Goal: Information Seeking & Learning: Stay updated

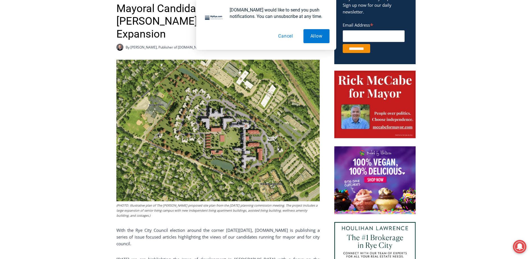
scroll to position [337, 0]
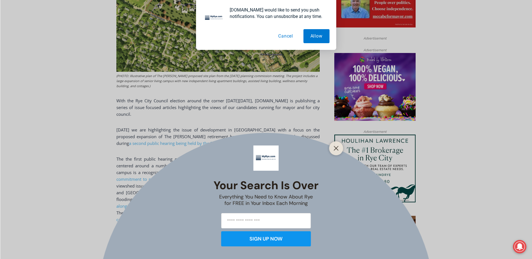
click at [336, 144] on div at bounding box center [336, 148] width 14 height 14
click at [336, 145] on button "Close" at bounding box center [337, 149] width 8 height 8
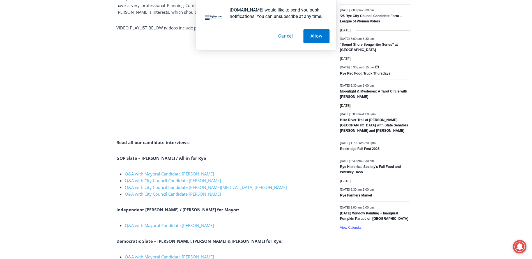
scroll to position [898, 0]
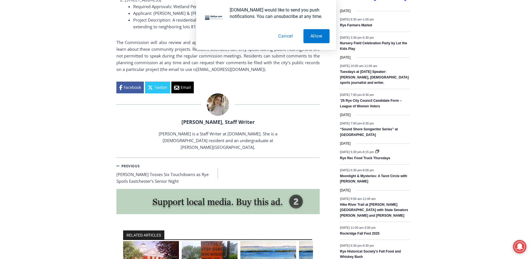
scroll to position [730, 0]
